Goal: Information Seeking & Learning: Stay updated

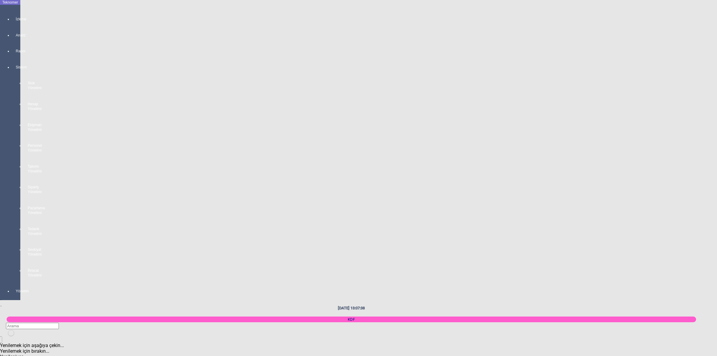
scroll to position [897, 0]
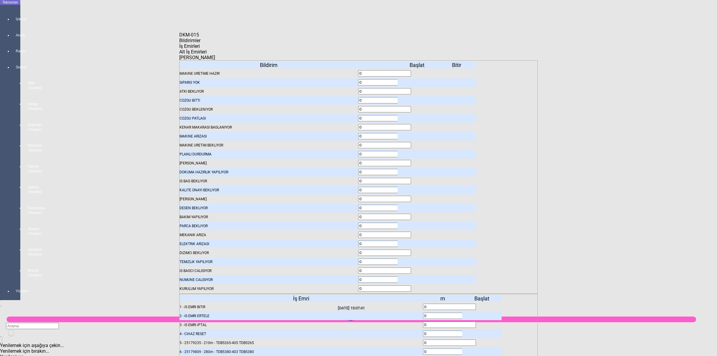
click at [98, 162] on body "Teknomer İzleme Analiz Rapor Sistem Stok Yönetimi Hesap Yönetimi Ekipman Yöneti…" at bounding box center [358, 178] width 717 height 356
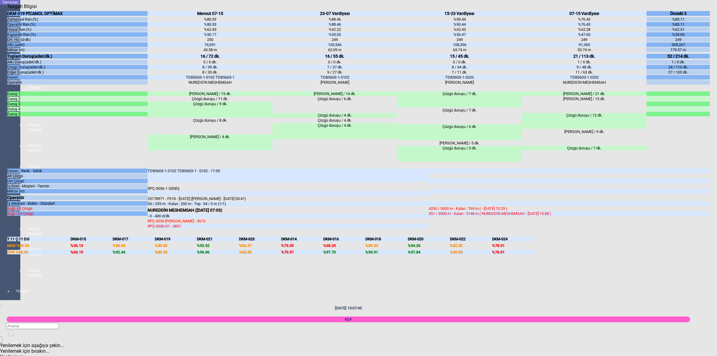
click at [716, 114] on body "Teknomer İzleme Analiz Rapor Sistem Stok Yönetimi Hesap Yönetimi Ekipman Yöneti…" at bounding box center [358, 178] width 717 height 356
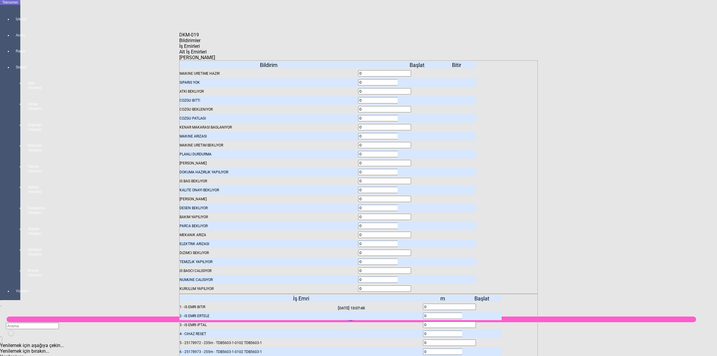
click at [201, 43] on span "Bildirimler" at bounding box center [189, 41] width 21 height 6
click at [418, 260] on icon at bounding box center [418, 262] width 0 height 4
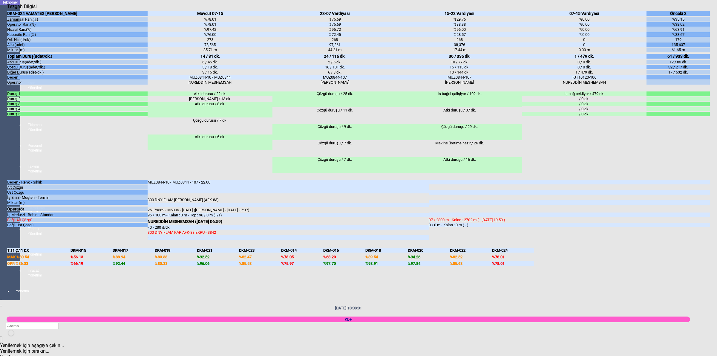
click at [716, 155] on body "Teknomer İzleme Analiz Rapor Sistem Stok Yönetimi Hesap Yönetimi Ekipman Yöneti…" at bounding box center [358, 178] width 717 height 356
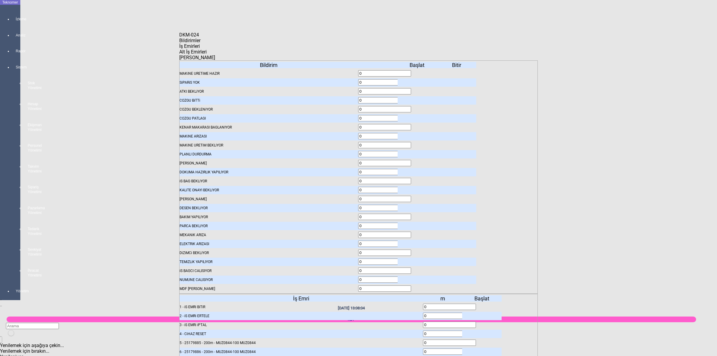
click at [418, 260] on icon at bounding box center [418, 262] width 0 height 4
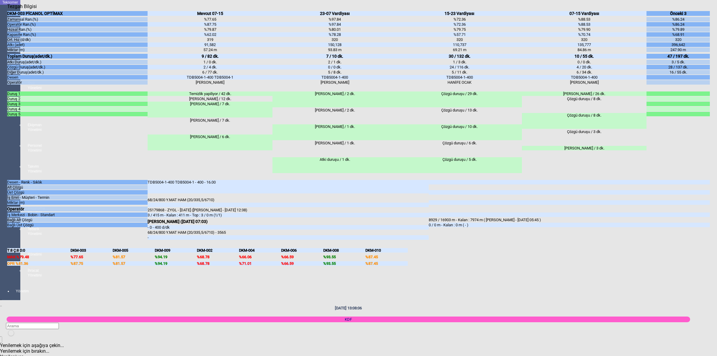
click at [717, 271] on body "Teknomer İzleme Analiz Rapor Sistem Stok Yönetimi Hesap Yönetimi Ekipman Yöneti…" at bounding box center [358, 178] width 717 height 356
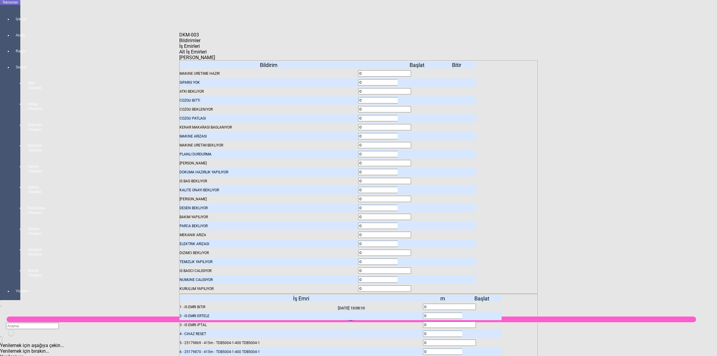
click at [418, 260] on icon at bounding box center [418, 262] width 0 height 4
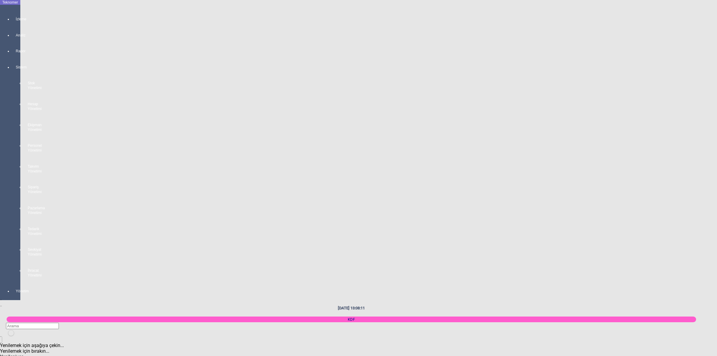
scroll to position [785, 0]
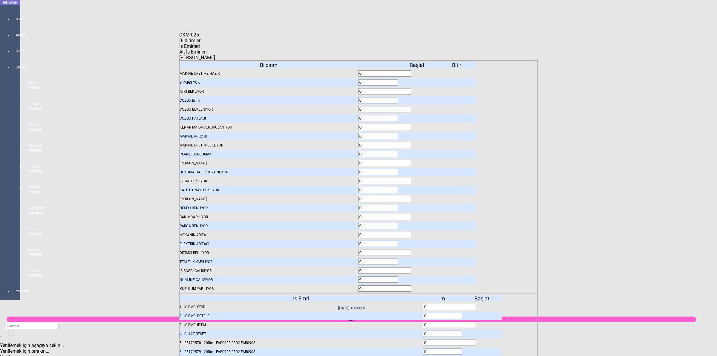
click at [418, 260] on icon at bounding box center [418, 262] width 0 height 4
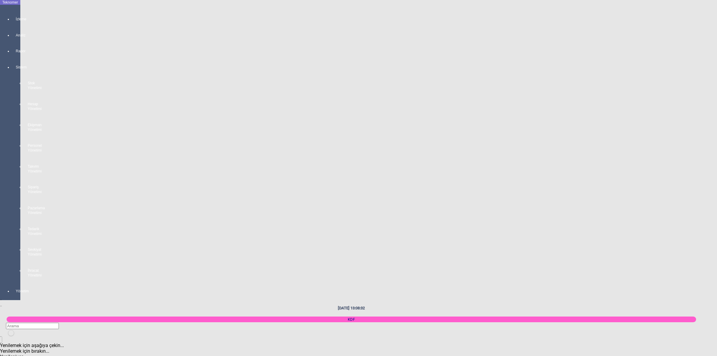
scroll to position [673, 0]
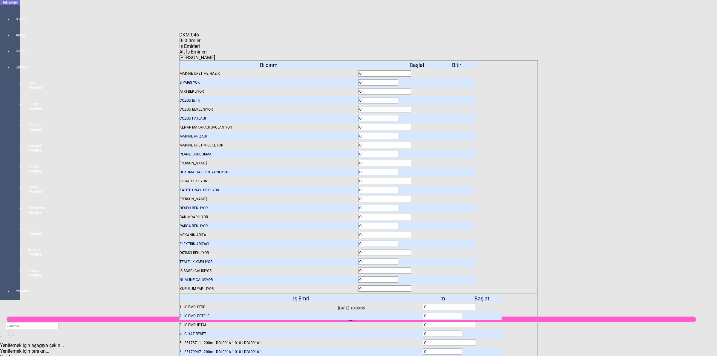
click at [418, 260] on icon at bounding box center [418, 262] width 0 height 4
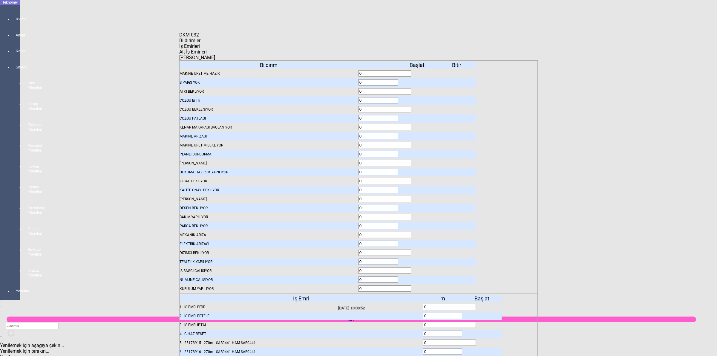
click at [418, 260] on icon at bounding box center [418, 262] width 0 height 4
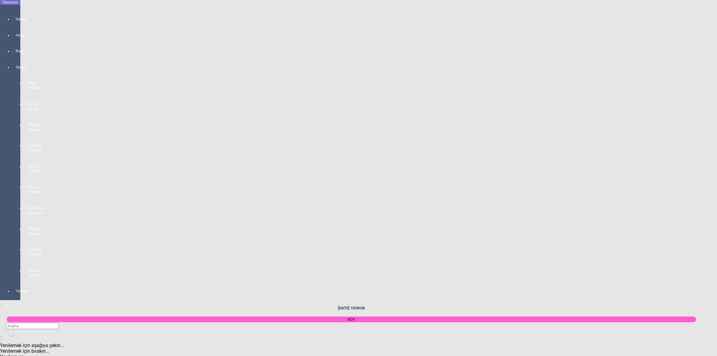
scroll to position [598, 0]
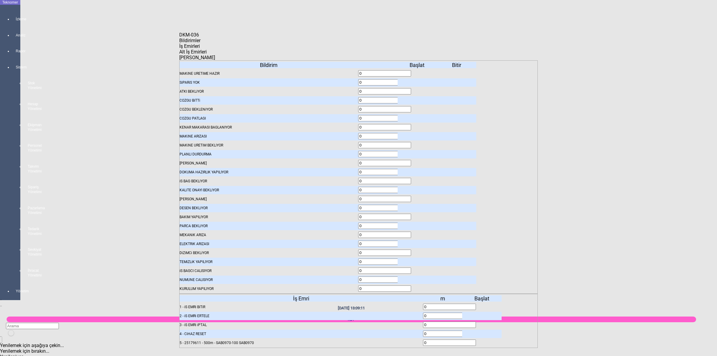
click at [418, 260] on icon at bounding box center [418, 262] width 0 height 4
click at [415, 258] on div at bounding box center [417, 262] width 39 height 8
click at [418, 260] on icon at bounding box center [418, 262] width 0 height 4
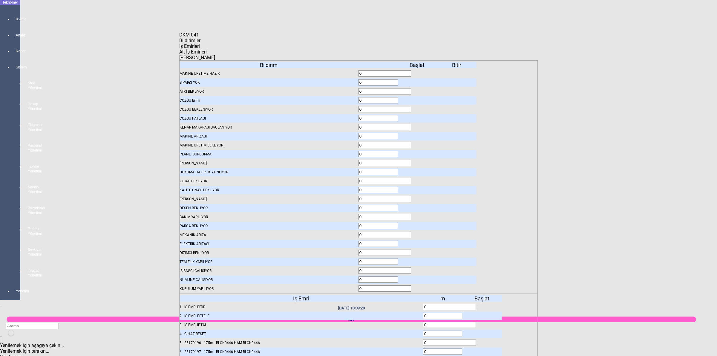
click at [418, 260] on icon at bounding box center [418, 262] width 0 height 4
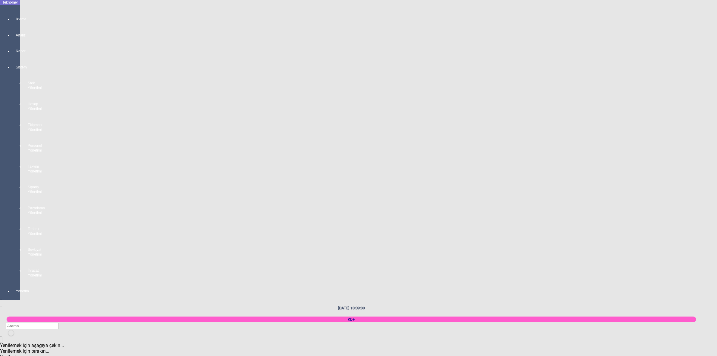
scroll to position [486, 0]
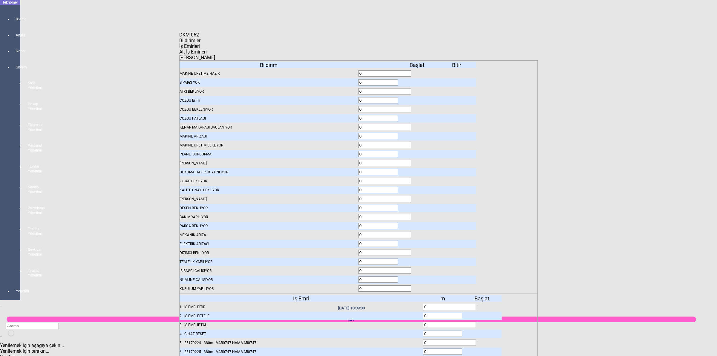
click at [418, 260] on icon at bounding box center [418, 262] width 0 height 4
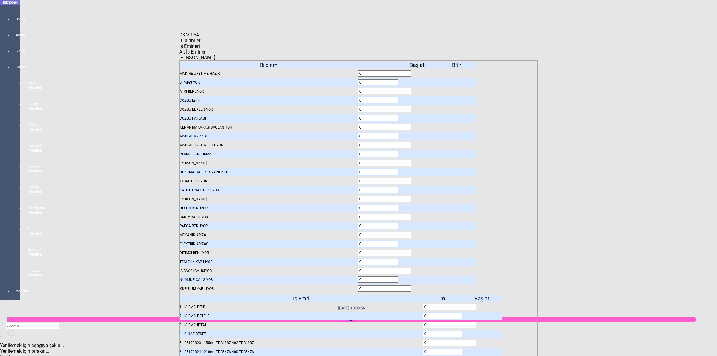
click at [418, 260] on icon at bounding box center [418, 262] width 0 height 4
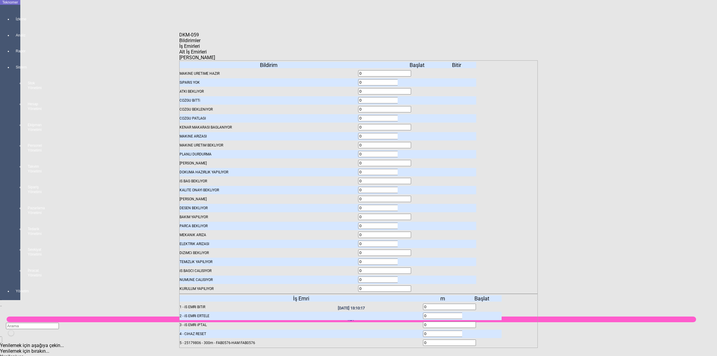
click at [418, 260] on icon at bounding box center [418, 262] width 0 height 4
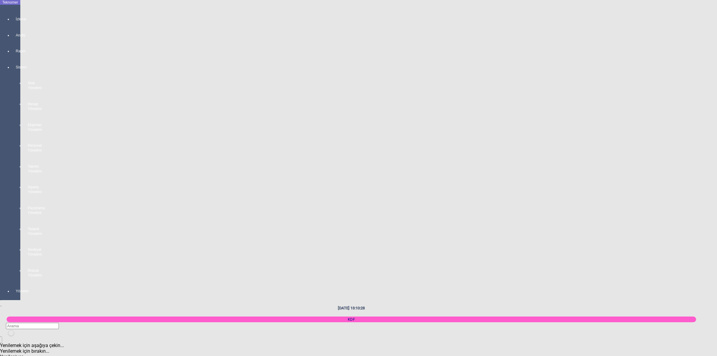
scroll to position [374, 0]
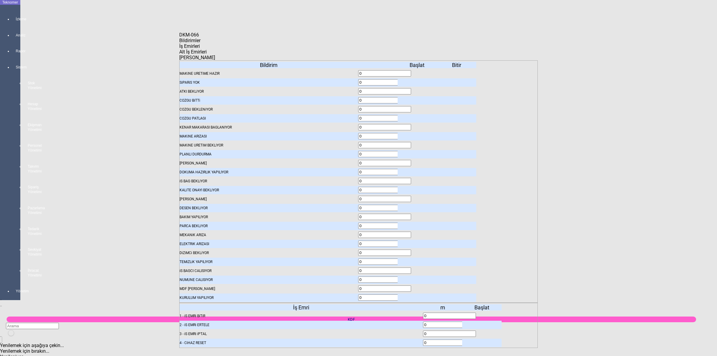
click at [418, 260] on icon at bounding box center [418, 262] width 0 height 4
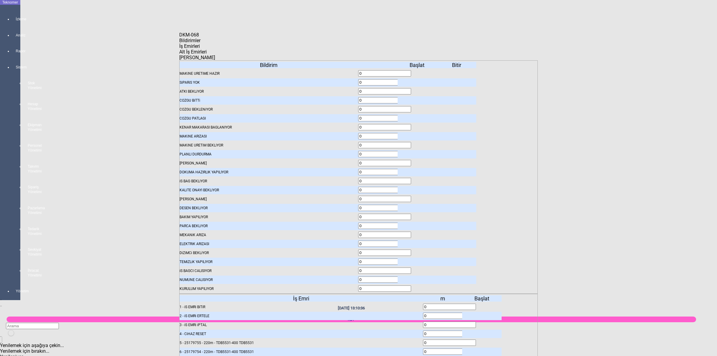
click at [418, 260] on icon at bounding box center [418, 262] width 0 height 4
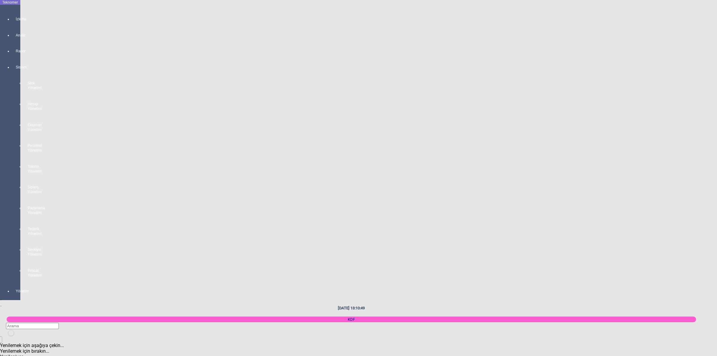
scroll to position [262, 0]
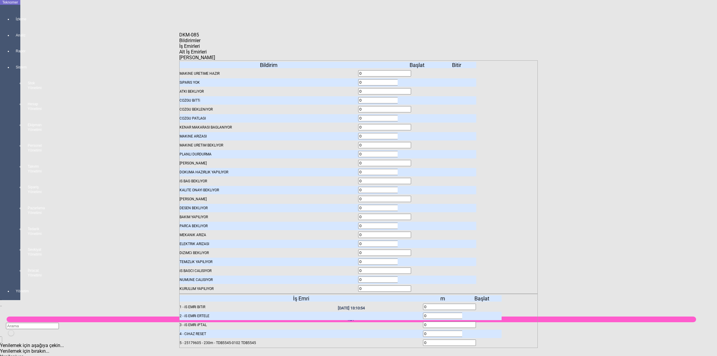
click at [418, 260] on icon at bounding box center [418, 262] width 0 height 4
click at [418, 269] on icon at bounding box center [418, 271] width 0 height 4
click at [418, 260] on icon at bounding box center [418, 262] width 0 height 4
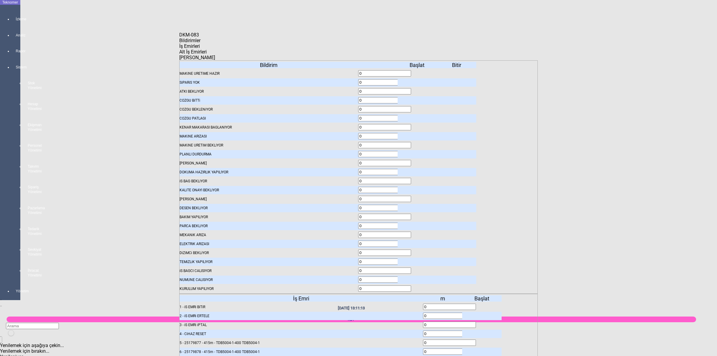
click at [418, 260] on icon at bounding box center [418, 262] width 0 height 4
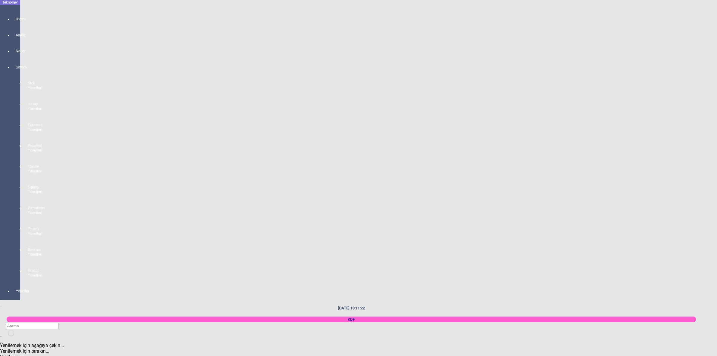
scroll to position [374, 0]
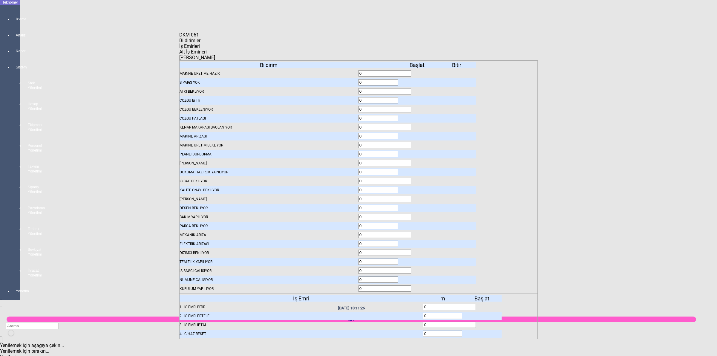
drag, startPoint x: 416, startPoint y: 256, endPoint x: 410, endPoint y: 258, distance: 6.2
click at [418, 260] on icon at bounding box center [418, 262] width 0 height 4
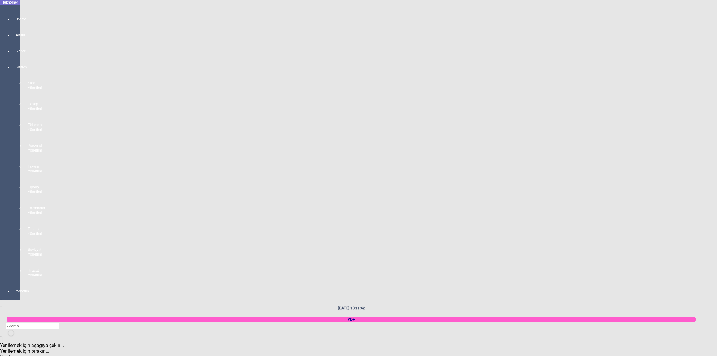
scroll to position [1308, 0]
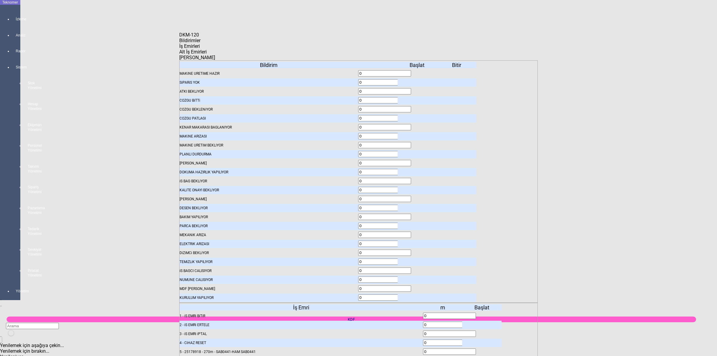
click at [418, 260] on icon at bounding box center [418, 262] width 0 height 4
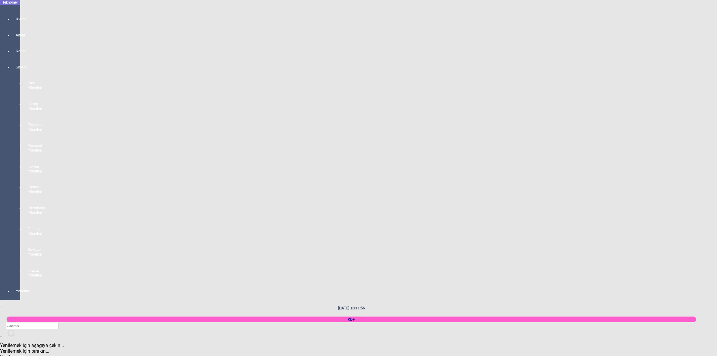
scroll to position [1158, 0]
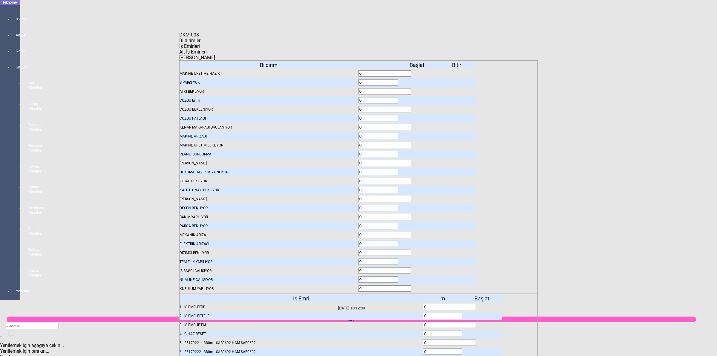
click at [418, 260] on icon at bounding box center [418, 262] width 0 height 4
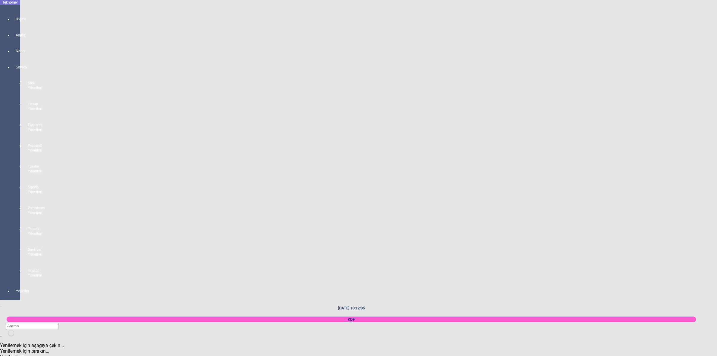
scroll to position [0, 0]
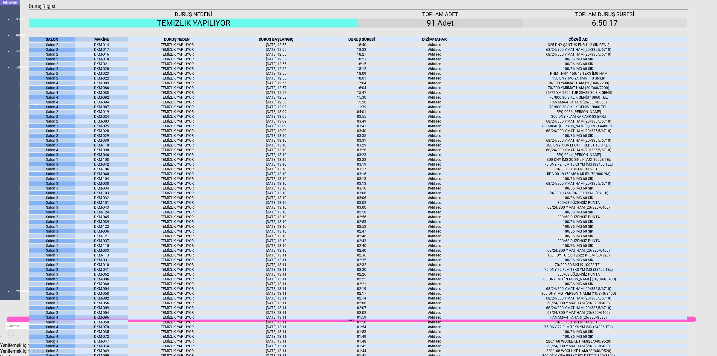
click at [29, 9] on icon "Kapat" at bounding box center [29, 9] width 0 height 0
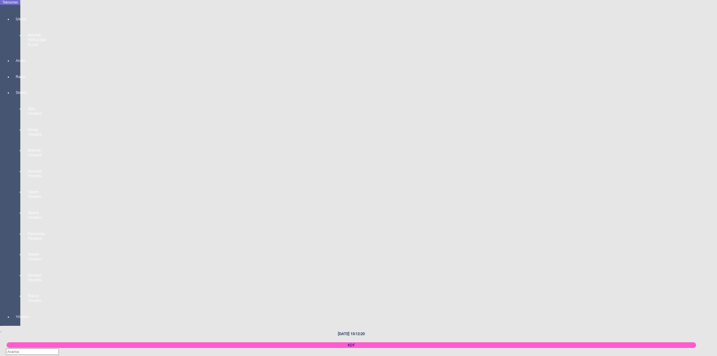
scroll to position [785, 0]
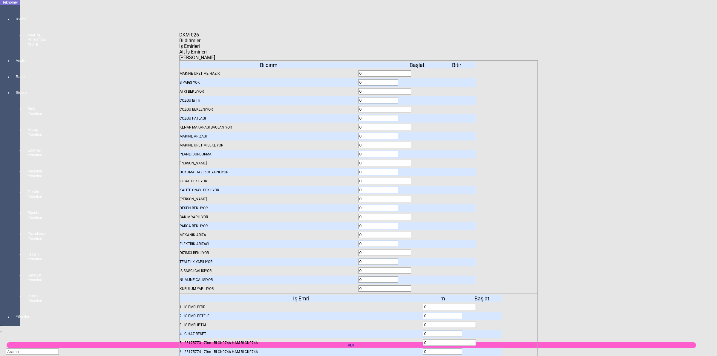
click at [418, 260] on icon at bounding box center [418, 262] width 0 height 4
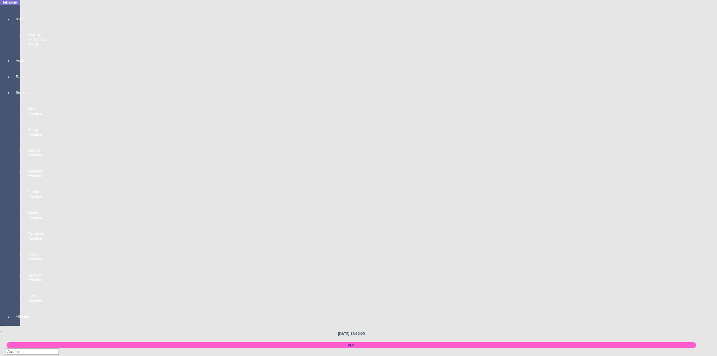
scroll to position [971, 0]
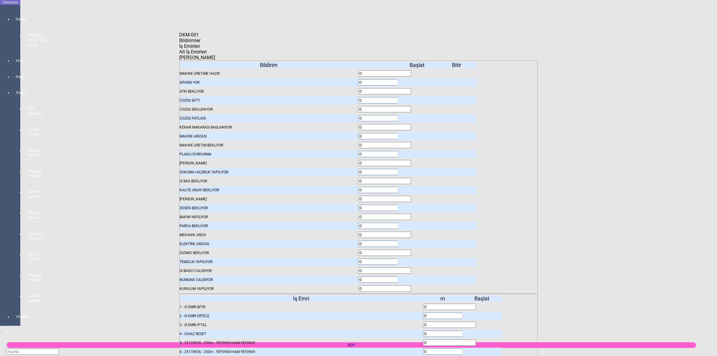
click at [418, 260] on icon at bounding box center [418, 262] width 0 height 4
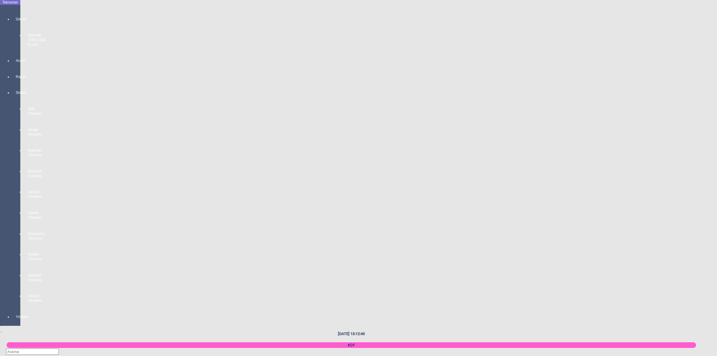
scroll to position [1158, 0]
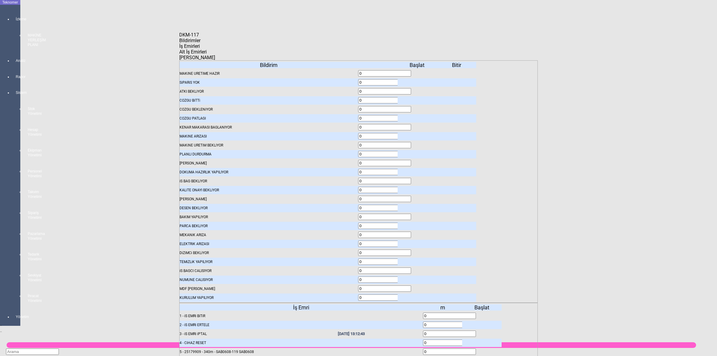
click at [418, 260] on icon at bounding box center [418, 262] width 0 height 4
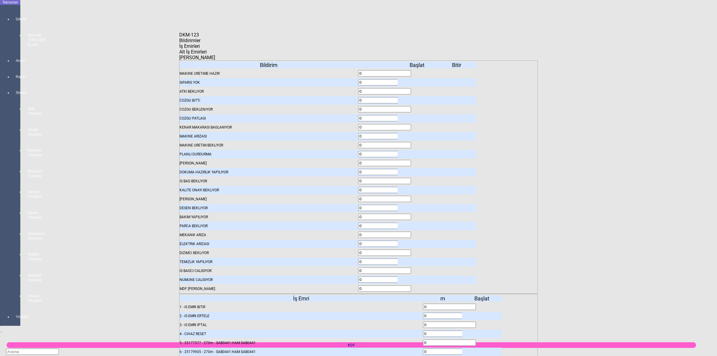
click at [418, 260] on icon at bounding box center [418, 262] width 0 height 4
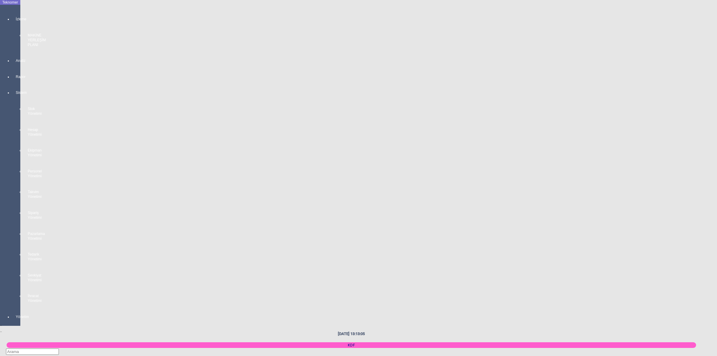
scroll to position [299, 0]
